Goal: Task Accomplishment & Management: Manage account settings

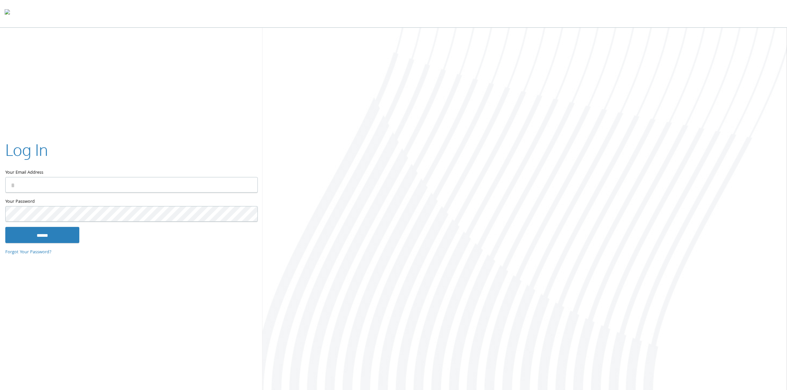
click at [222, 189] on input "Your Email Address" at bounding box center [131, 185] width 253 height 16
type input "**********"
click at [5, 227] on input "******" at bounding box center [42, 235] width 74 height 16
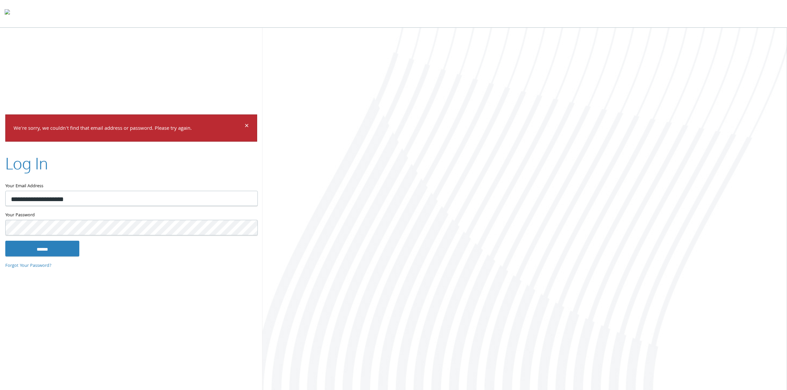
click at [5, 241] on input "******" at bounding box center [42, 249] width 74 height 16
